Goal: Navigation & Orientation: Find specific page/section

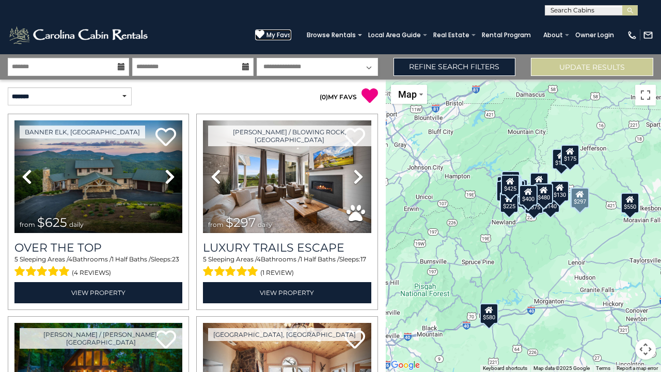
click at [279, 35] on span "My Favs" at bounding box center [279, 34] width 25 height 9
